Goal: Task Accomplishment & Management: Use online tool/utility

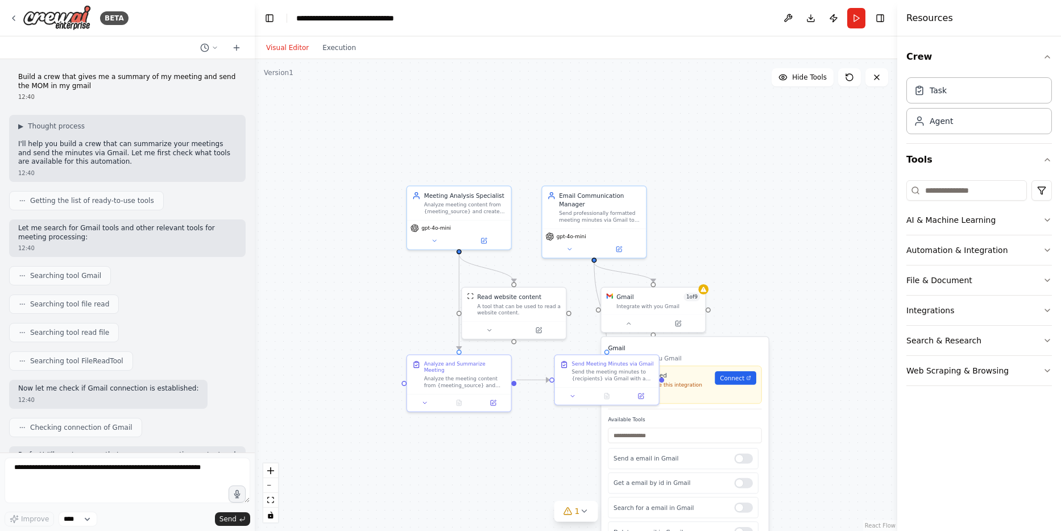
scroll to position [692, 0]
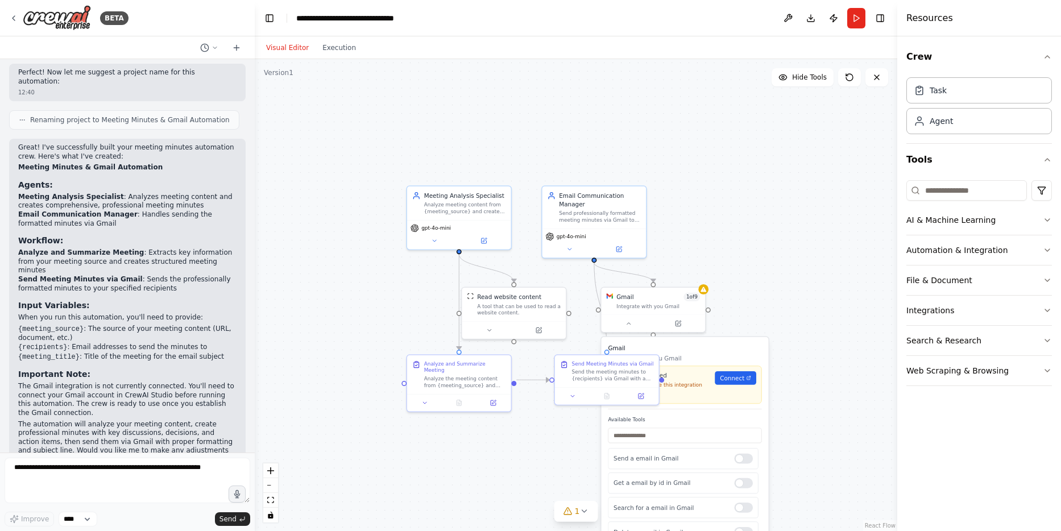
click at [827, 329] on div ".deletable-edge-delete-btn { width: 20px; height: 20px; border: 0px solid #ffff…" at bounding box center [576, 295] width 643 height 472
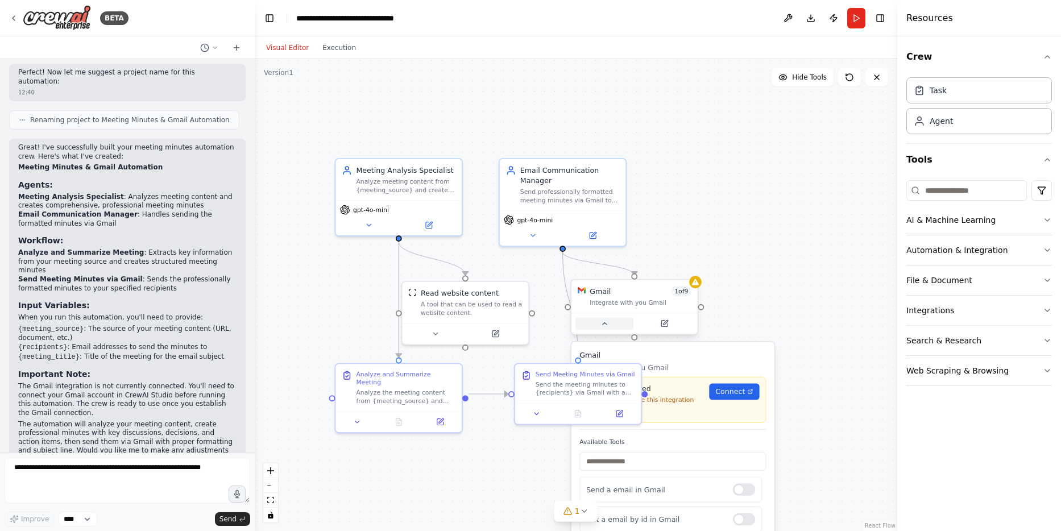
click at [612, 323] on button at bounding box center [604, 323] width 58 height 13
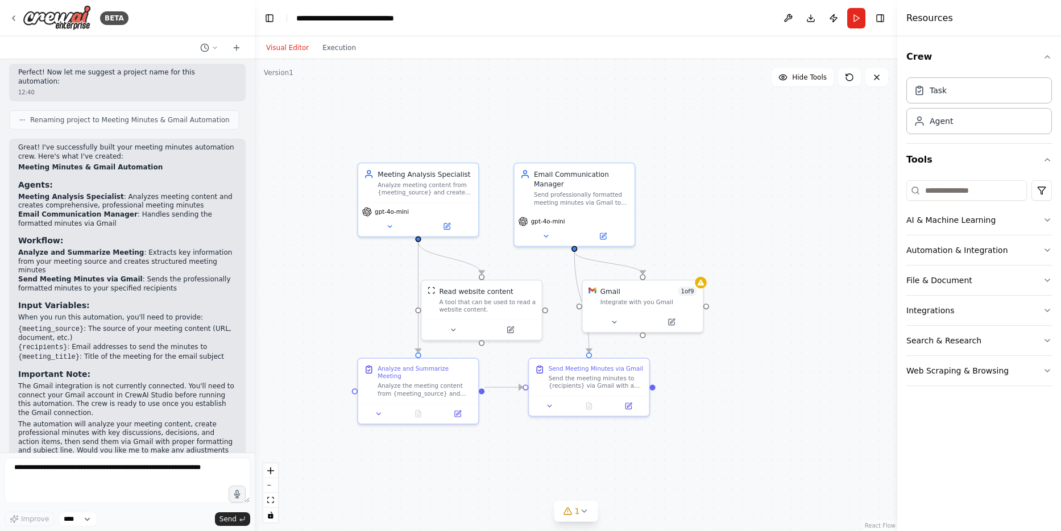
click at [293, 107] on div ".deletable-edge-delete-btn { width: 20px; height: 20px; border: 0px solid #ffff…" at bounding box center [576, 295] width 643 height 472
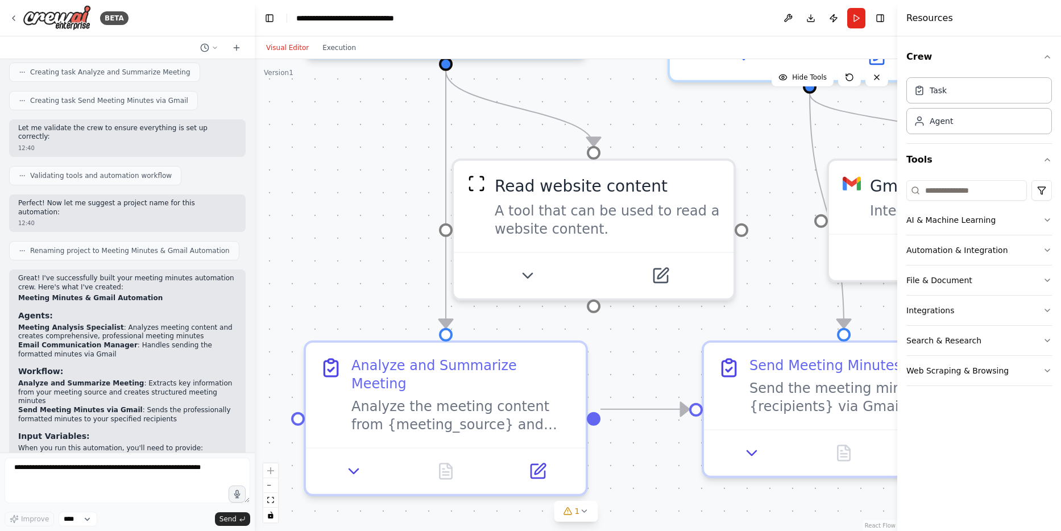
scroll to position [586, 0]
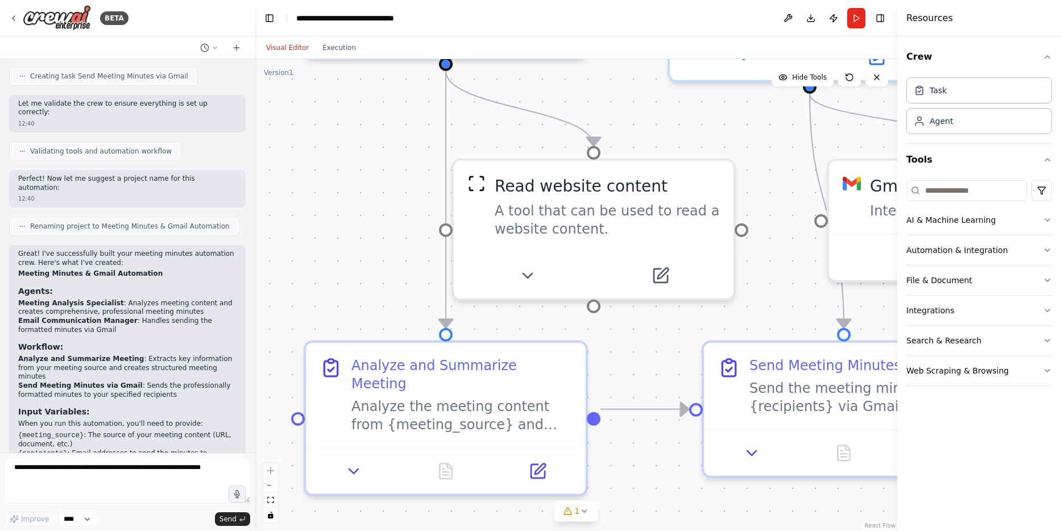
click at [70, 341] on h3 "Workflow:" at bounding box center [127, 346] width 218 height 11
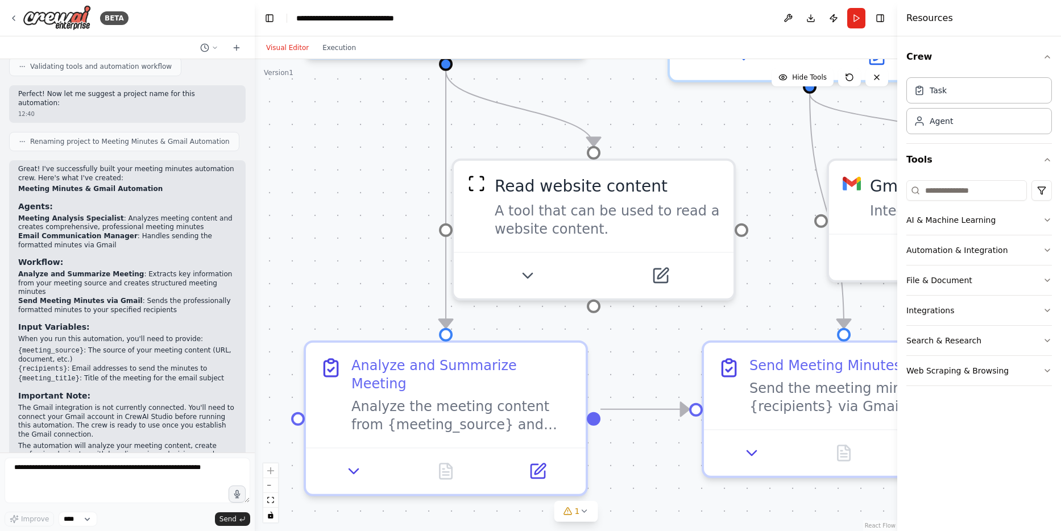
scroll to position [692, 0]
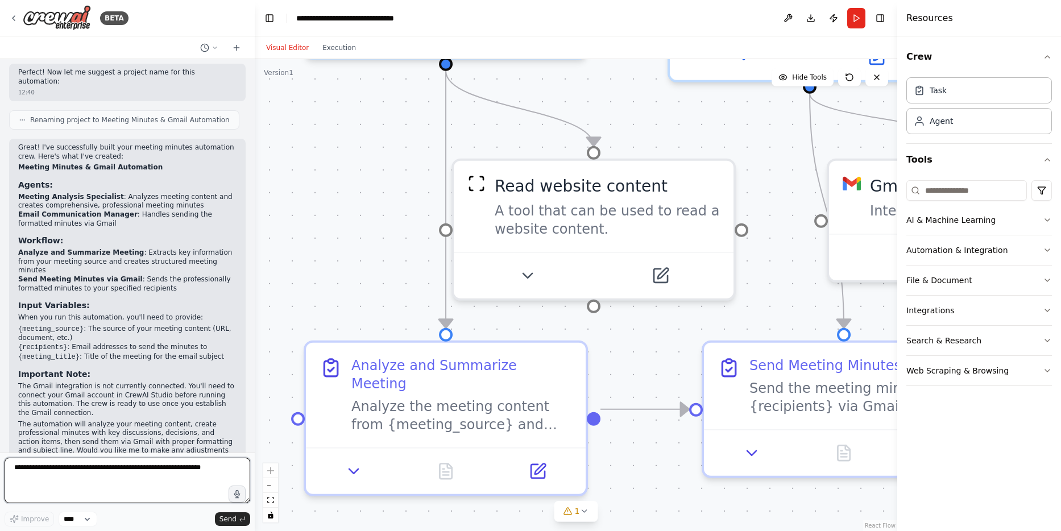
click at [52, 465] on textarea at bounding box center [128, 480] width 246 height 45
click at [63, 516] on select "****" at bounding box center [78, 519] width 39 height 15
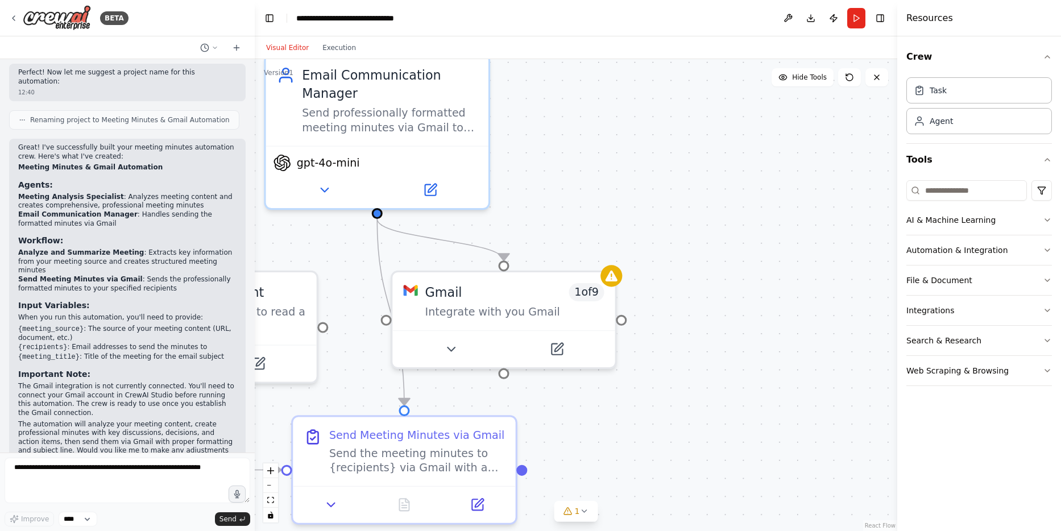
drag, startPoint x: 767, startPoint y: 152, endPoint x: 407, endPoint y: 266, distance: 377.7
click at [407, 266] on div ".deletable-edge-delete-btn { width: 20px; height: 20px; border: 0px solid #ffff…" at bounding box center [576, 295] width 643 height 472
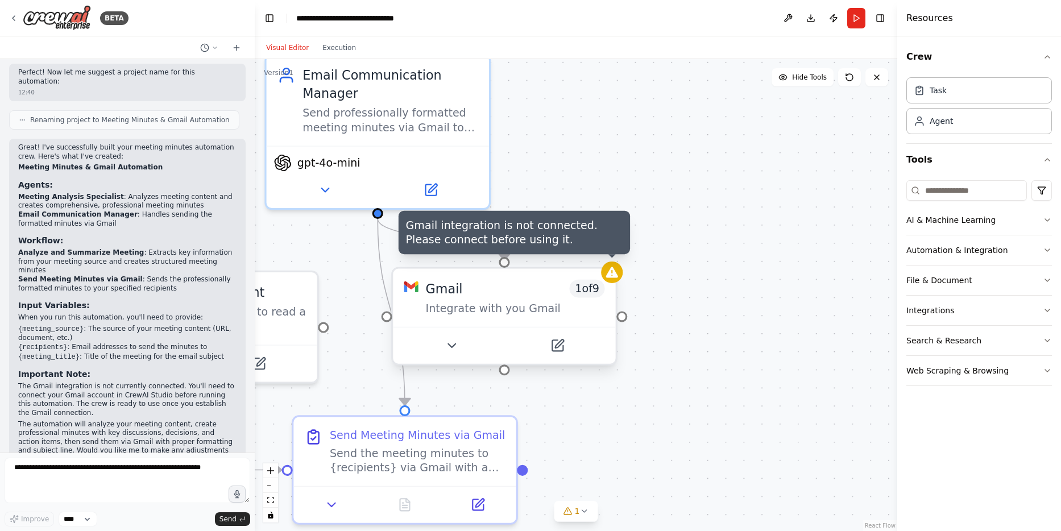
click at [611, 281] on div at bounding box center [612, 273] width 22 height 22
click at [611, 278] on icon at bounding box center [612, 272] width 14 height 14
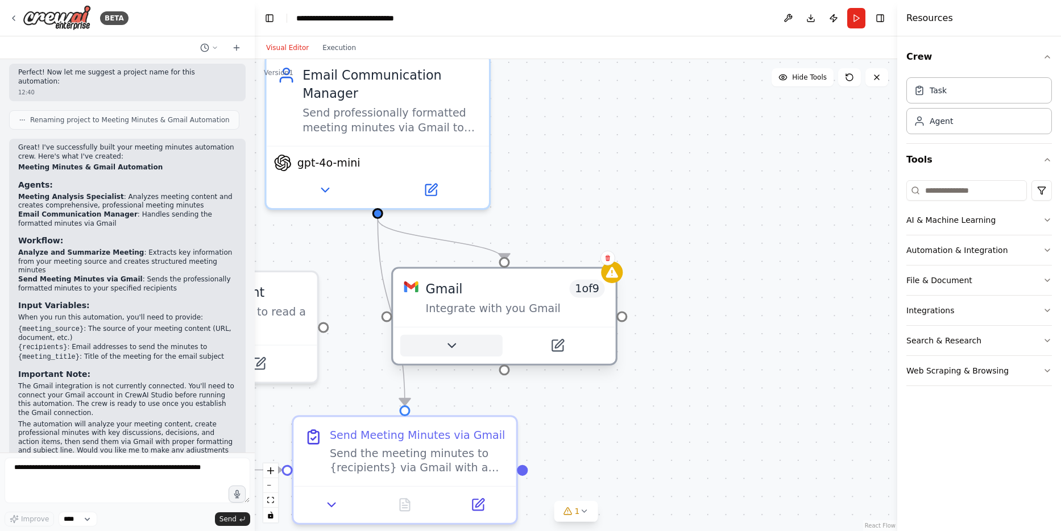
click at [448, 353] on icon at bounding box center [451, 345] width 14 height 14
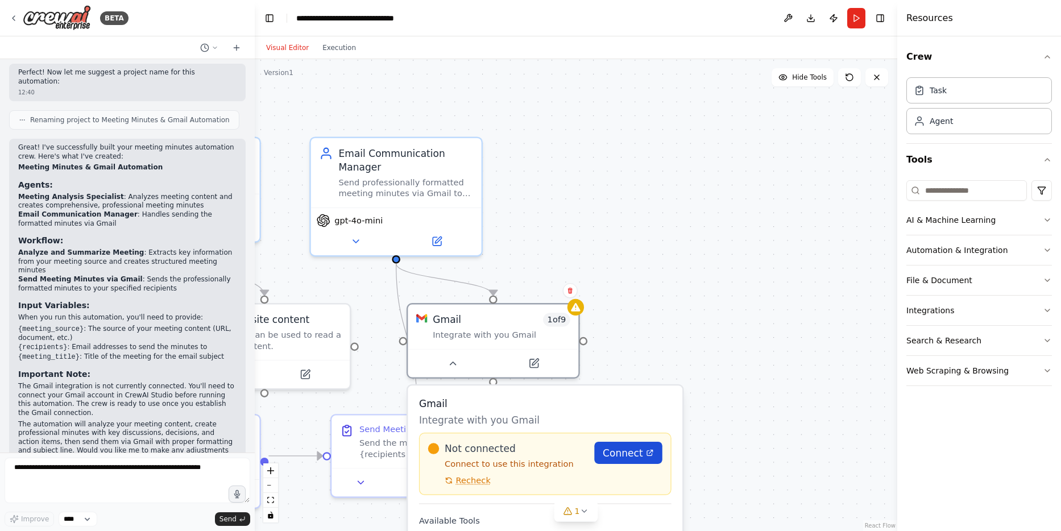
click at [626, 455] on span "Connect" at bounding box center [623, 453] width 40 height 14
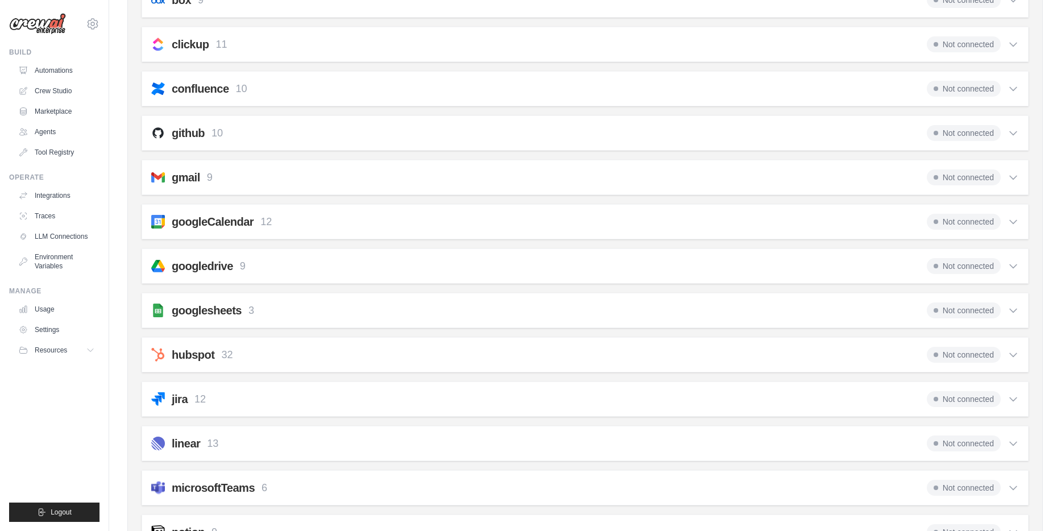
scroll to position [223, 0]
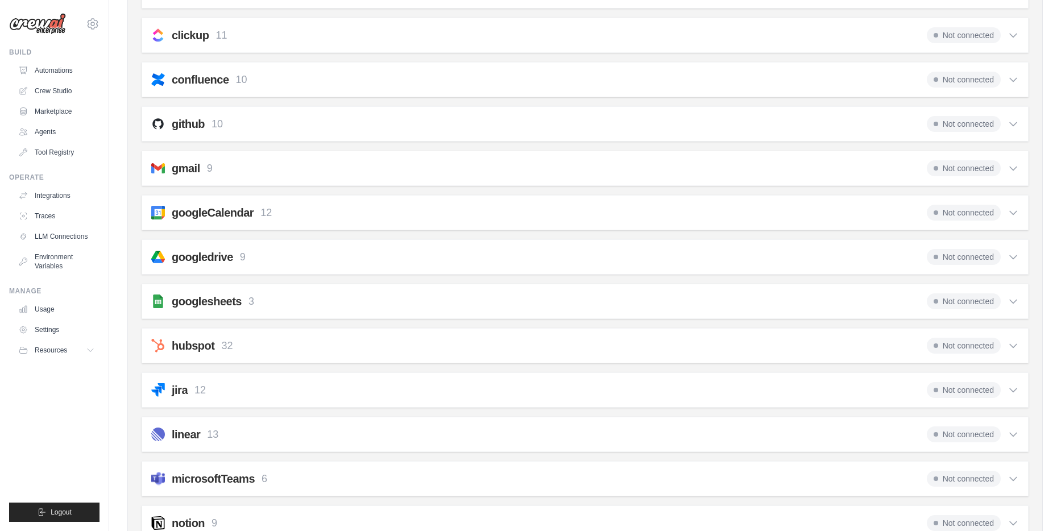
click at [1011, 208] on icon at bounding box center [1013, 212] width 11 height 11
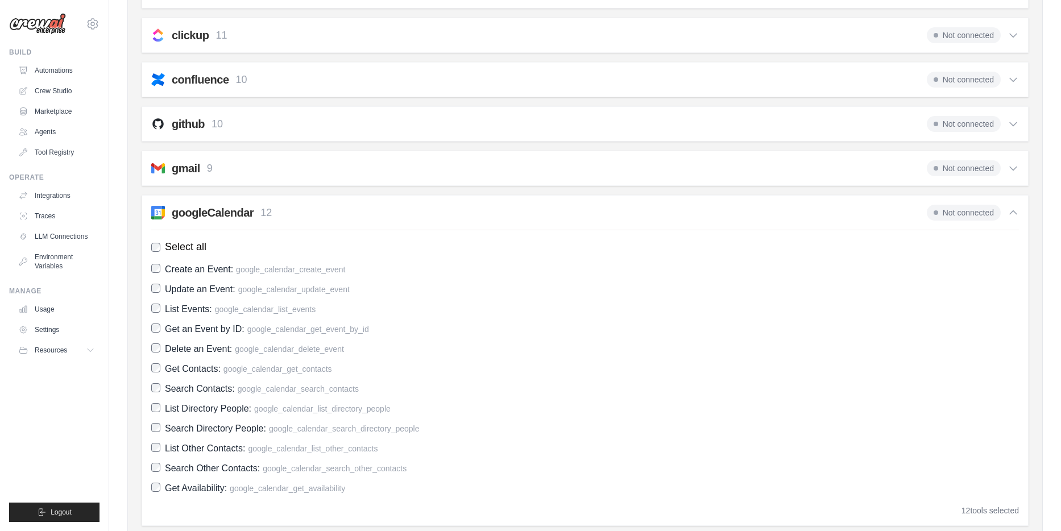
scroll to position [0, 0]
click at [987, 208] on span "Not connected" at bounding box center [964, 213] width 74 height 16
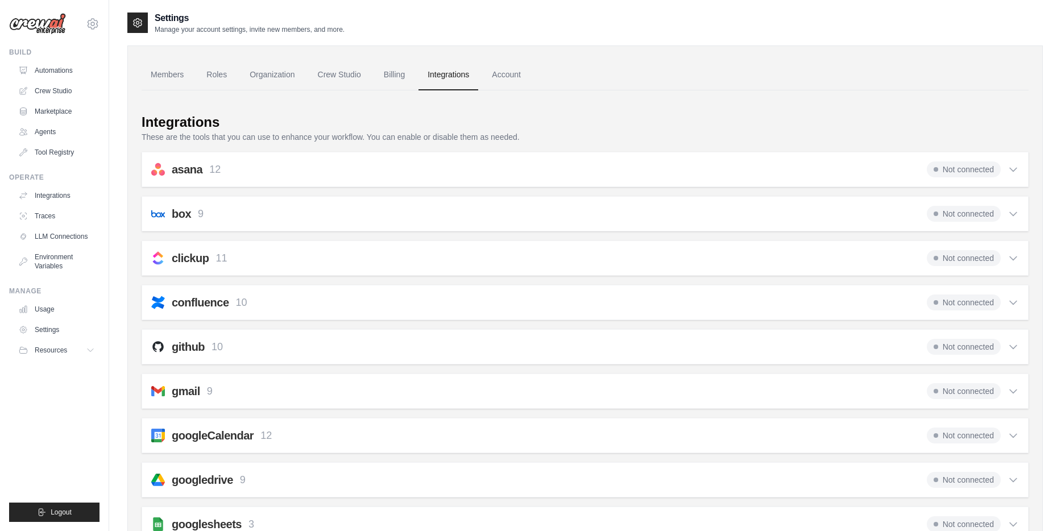
click at [205, 160] on div "asana 12 Not connected Select all Create a Comment: asana_create_comment Create…" at bounding box center [585, 169] width 887 height 35
click at [227, 160] on div "asana 12 Not connected Select all Create a Comment: asana_create_comment Create…" at bounding box center [585, 169] width 887 height 35
